Goal: Task Accomplishment & Management: Use online tool/utility

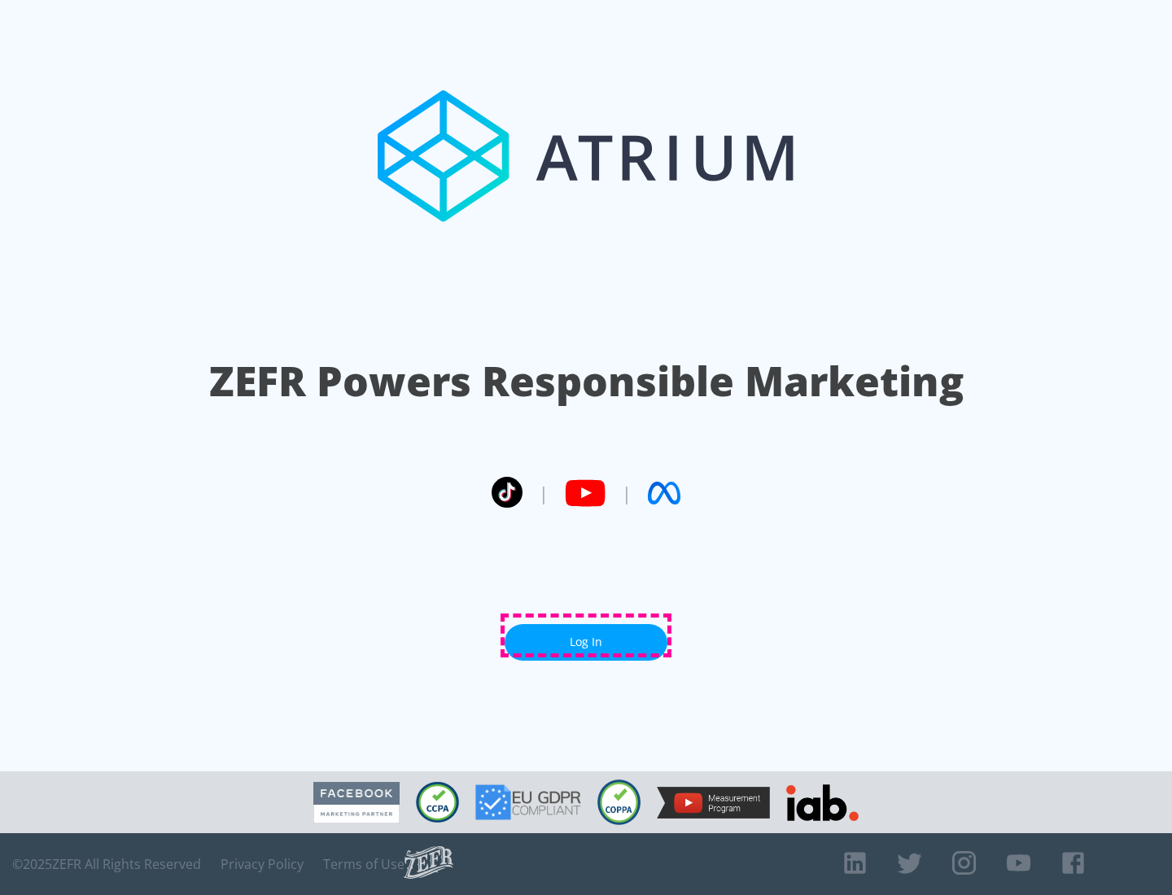
click at [586, 635] on link "Log In" at bounding box center [585, 642] width 163 height 37
